Goal: Communication & Community: Answer question/provide support

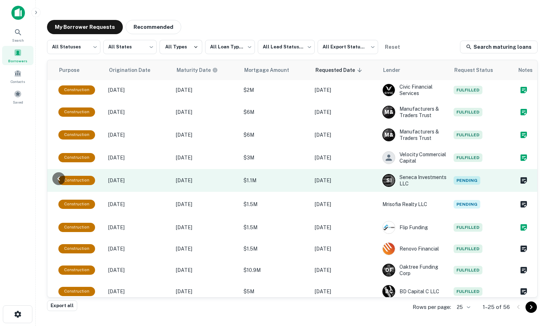
scroll to position [0, 352]
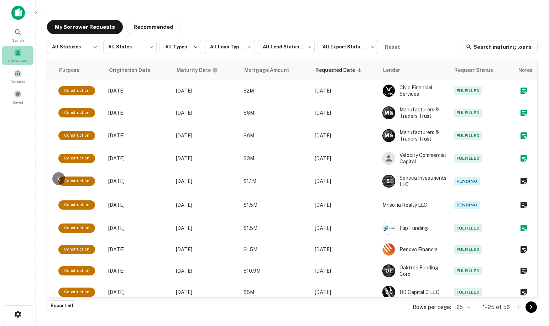
click at [16, 53] on span at bounding box center [18, 53] width 8 height 8
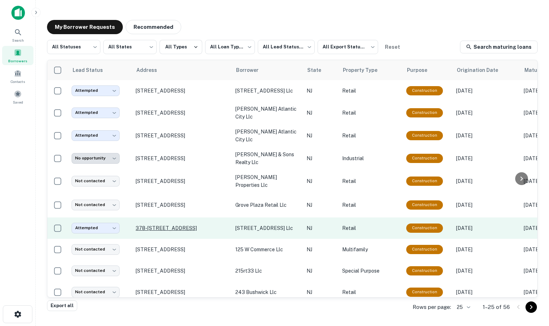
click at [155, 225] on p "378-[STREET_ADDRESS]" at bounding box center [182, 228] width 93 height 6
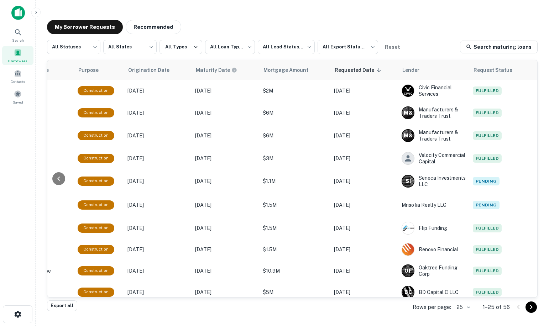
scroll to position [0, 353]
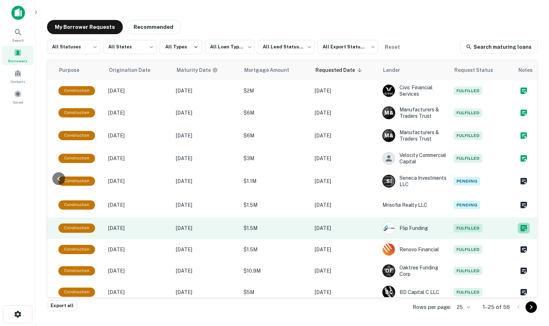
click at [521, 225] on icon "Create a note for this borrower request" at bounding box center [524, 228] width 6 height 6
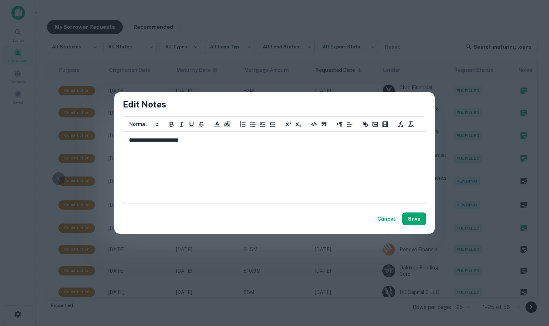
click at [195, 141] on p "**********" at bounding box center [274, 140] width 291 height 8
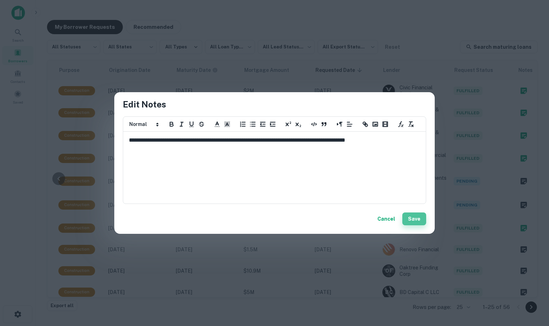
click at [410, 217] on button "Save" at bounding box center [414, 219] width 24 height 13
